Goal: Task Accomplishment & Management: Use online tool/utility

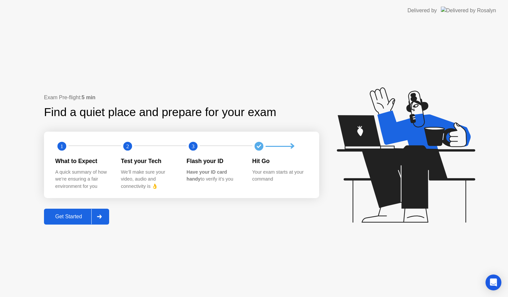
click at [79, 217] on div "Get Started" at bounding box center [68, 216] width 45 height 6
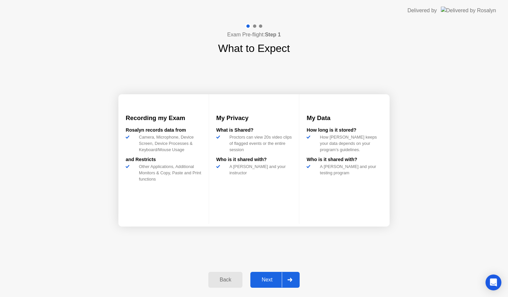
click at [267, 279] on div "Next" at bounding box center [266, 280] width 29 height 6
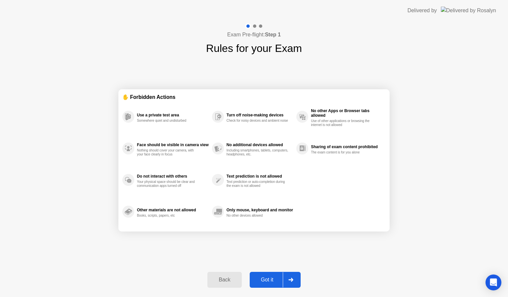
click at [267, 279] on div "Got it" at bounding box center [266, 280] width 31 height 6
select select "**********"
select select "*******"
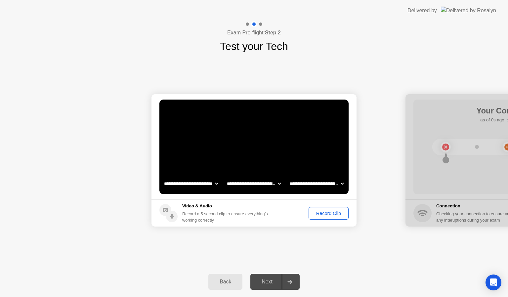
click at [326, 211] on div "Record Clip" at bounding box center [328, 213] width 35 height 5
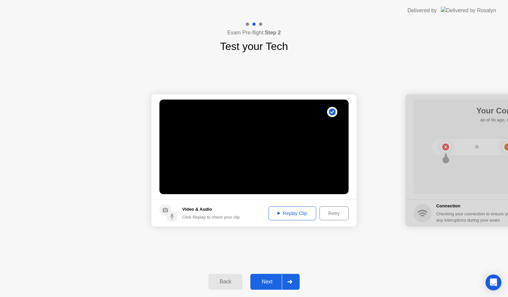
click at [271, 281] on div "Next" at bounding box center [266, 282] width 29 height 6
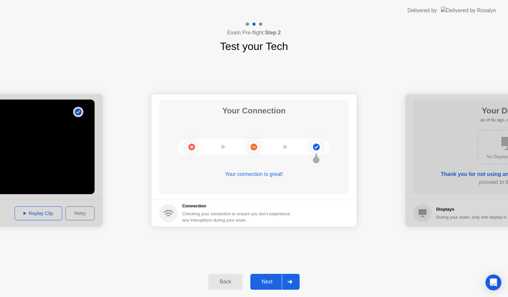
click at [268, 279] on div "Next" at bounding box center [266, 282] width 29 height 6
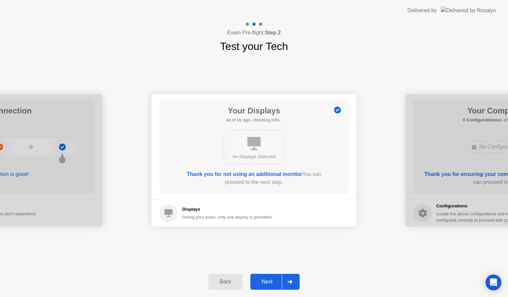
click at [269, 287] on button "Next" at bounding box center [274, 282] width 49 height 16
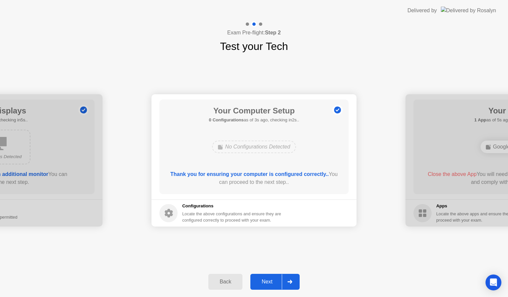
click at [270, 281] on div "Next" at bounding box center [266, 282] width 29 height 6
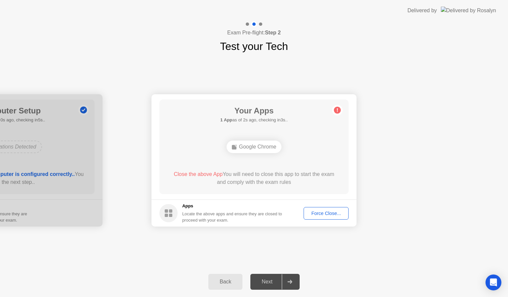
click at [250, 155] on div "Google Chrome" at bounding box center [253, 147] width 151 height 18
click at [271, 279] on div "Next" at bounding box center [266, 282] width 29 height 6
